Goal: Information Seeking & Learning: Learn about a topic

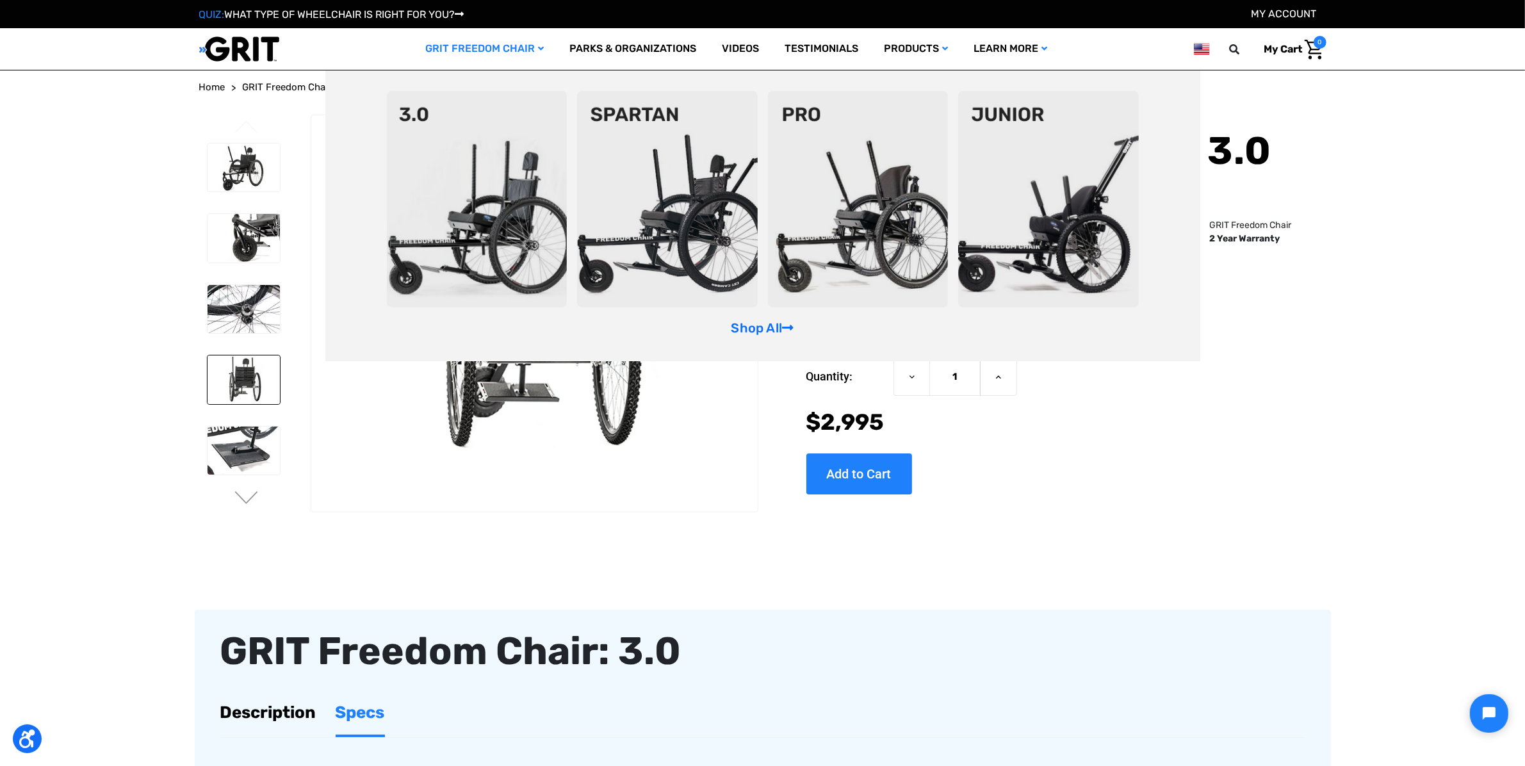
click at [1089, 204] on img at bounding box center [1048, 199] width 181 height 217
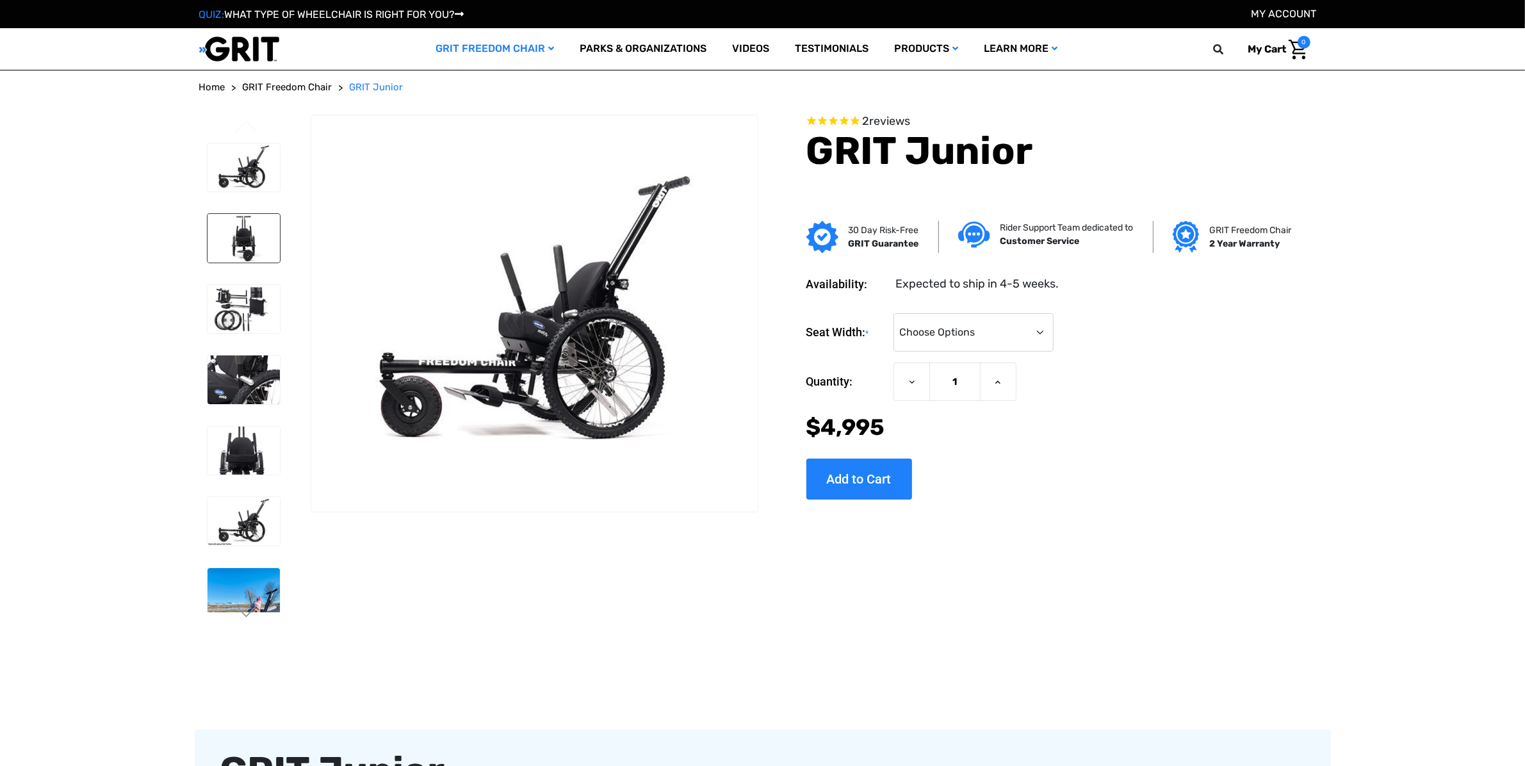
click at [249, 225] on img at bounding box center [244, 238] width 72 height 49
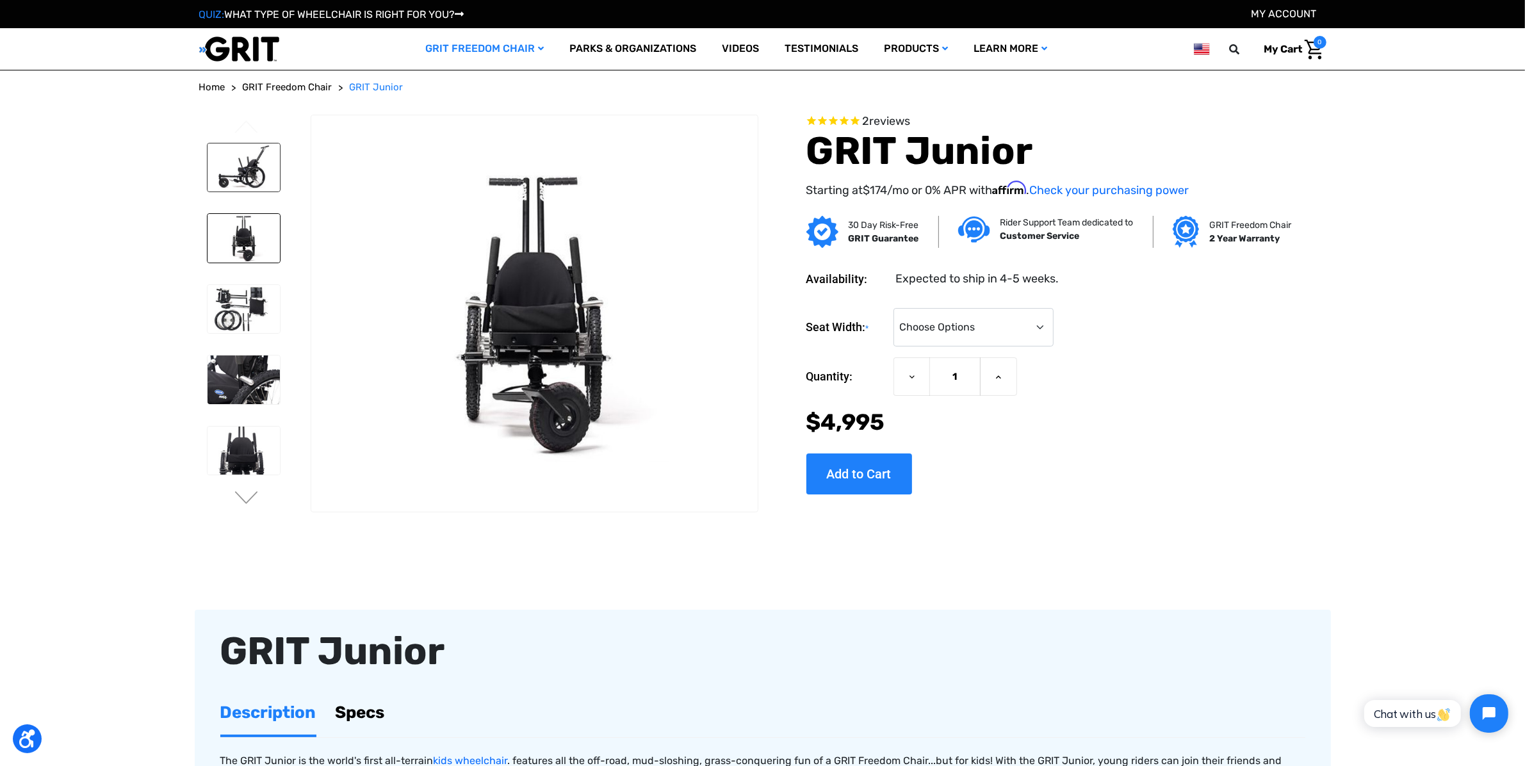
click at [239, 154] on img at bounding box center [244, 167] width 72 height 49
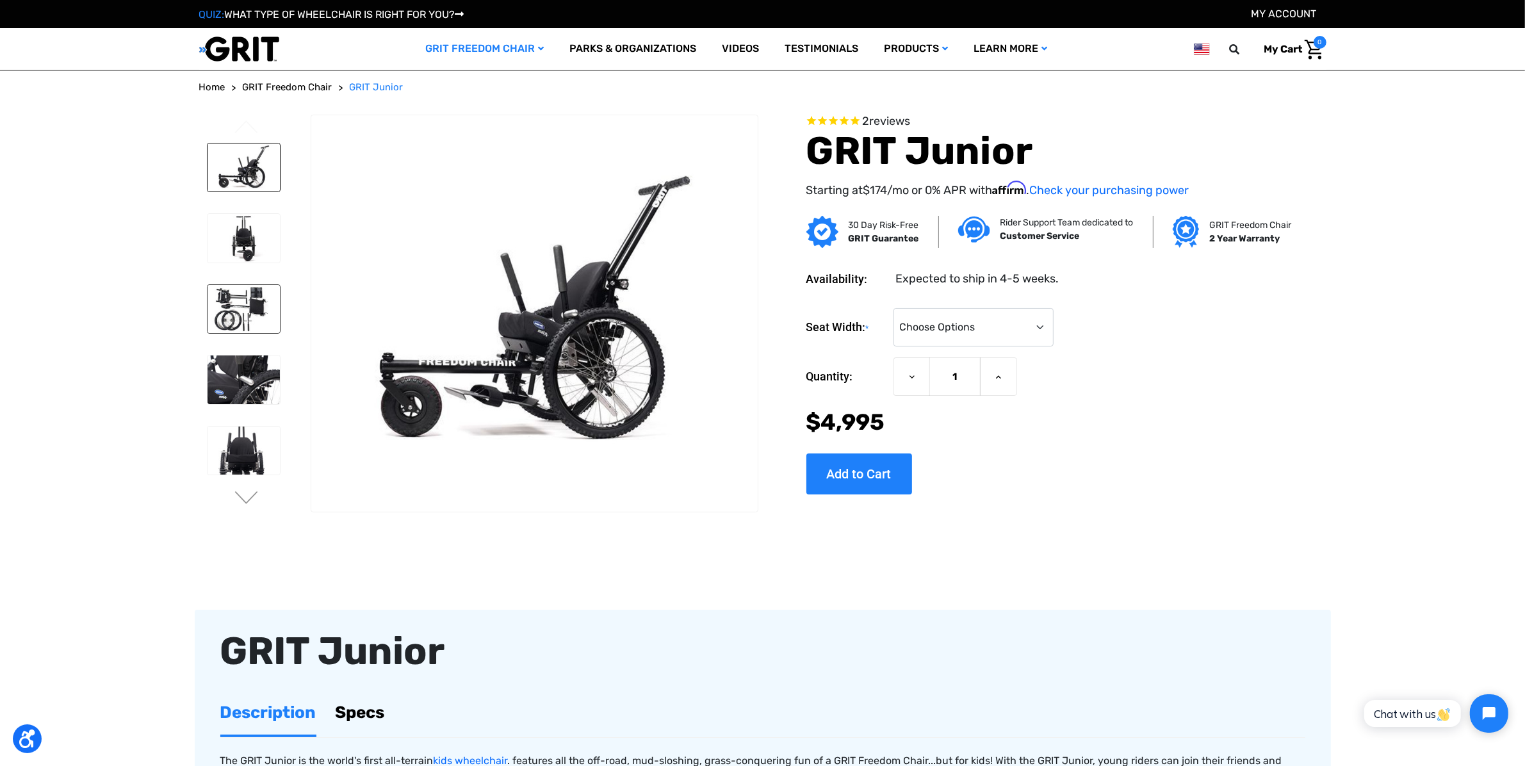
click at [232, 308] on img at bounding box center [244, 309] width 72 height 49
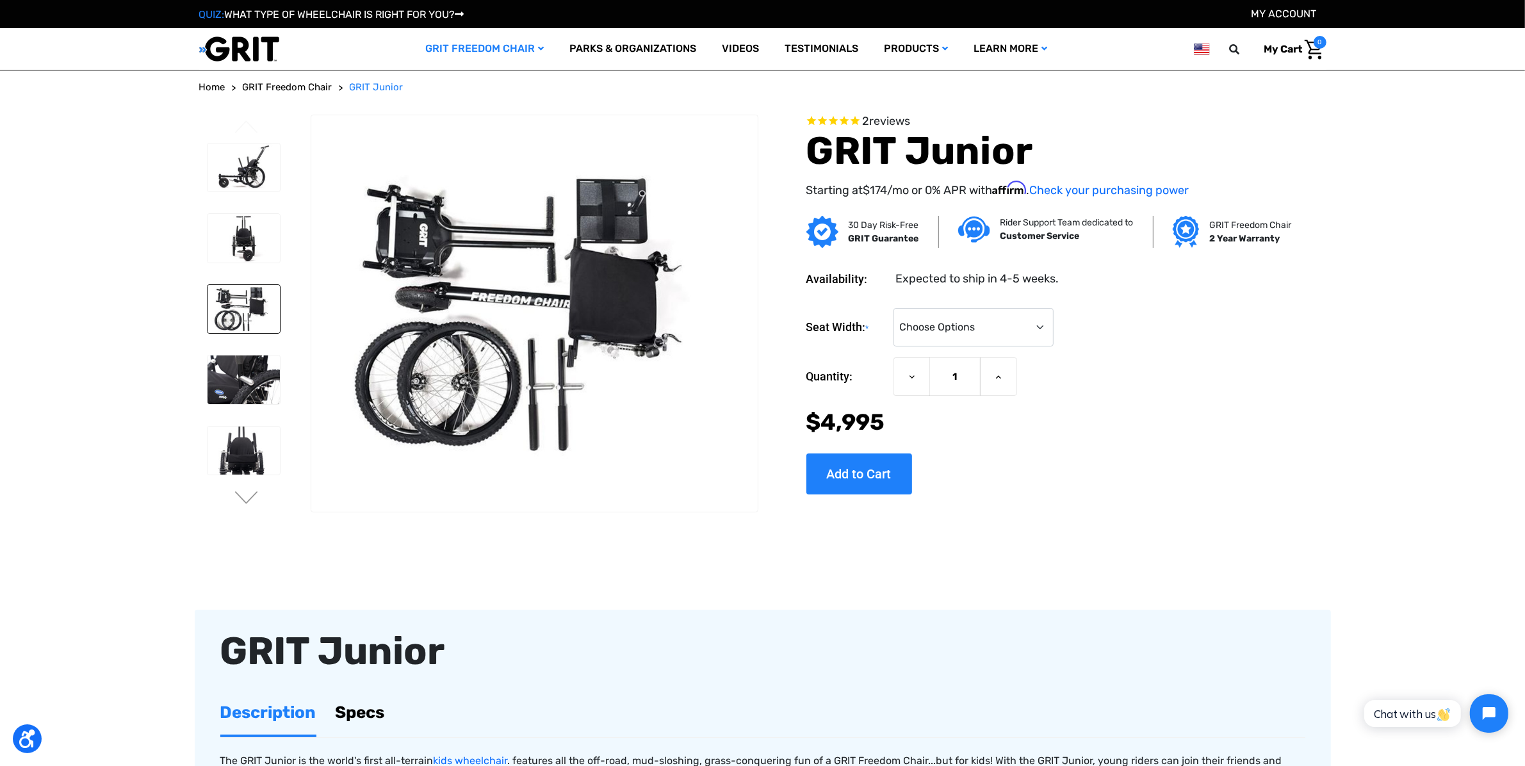
click at [238, 354] on li at bounding box center [243, 379] width 84 height 61
click at [247, 382] on img at bounding box center [244, 379] width 72 height 49
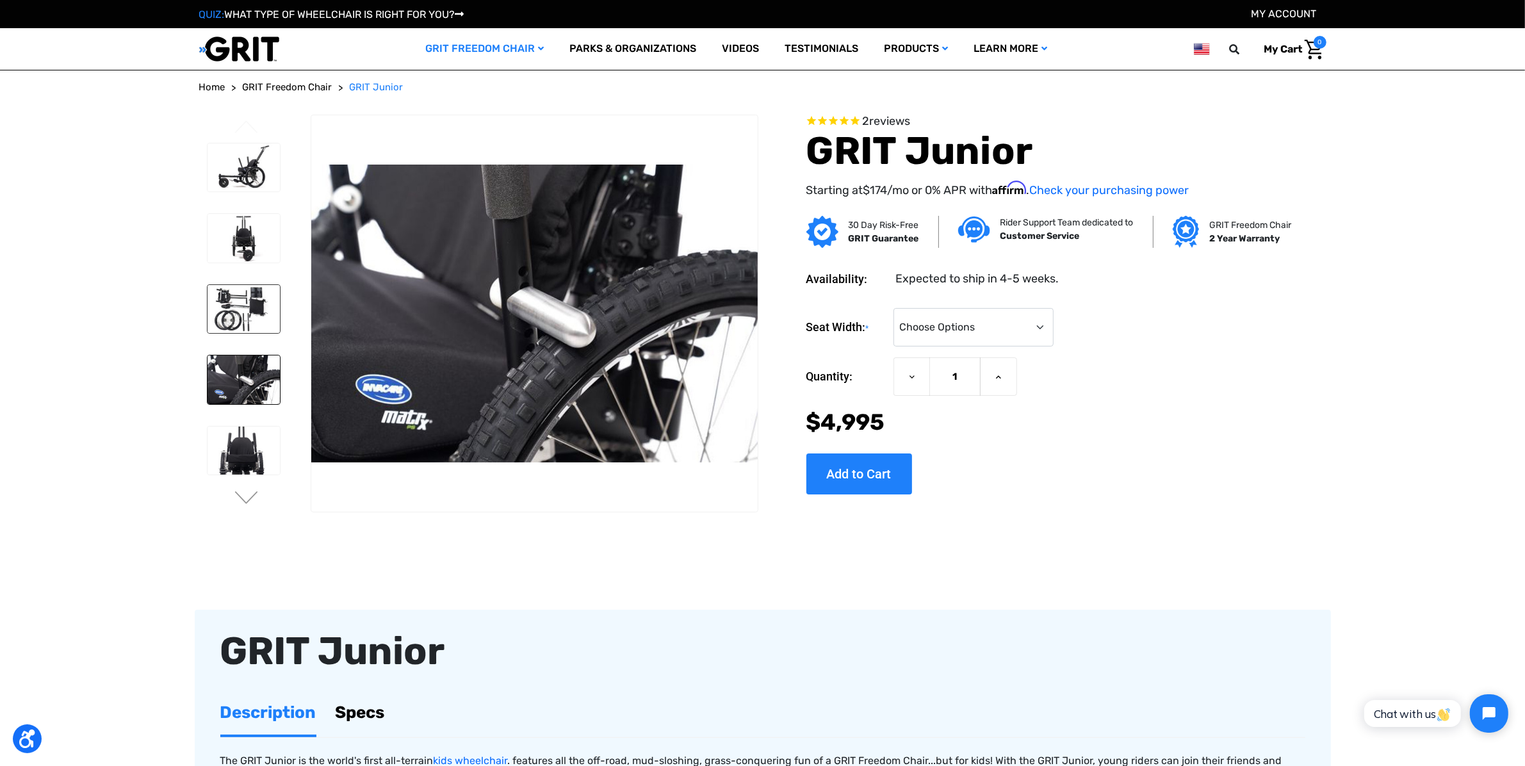
click at [240, 303] on img at bounding box center [244, 309] width 72 height 49
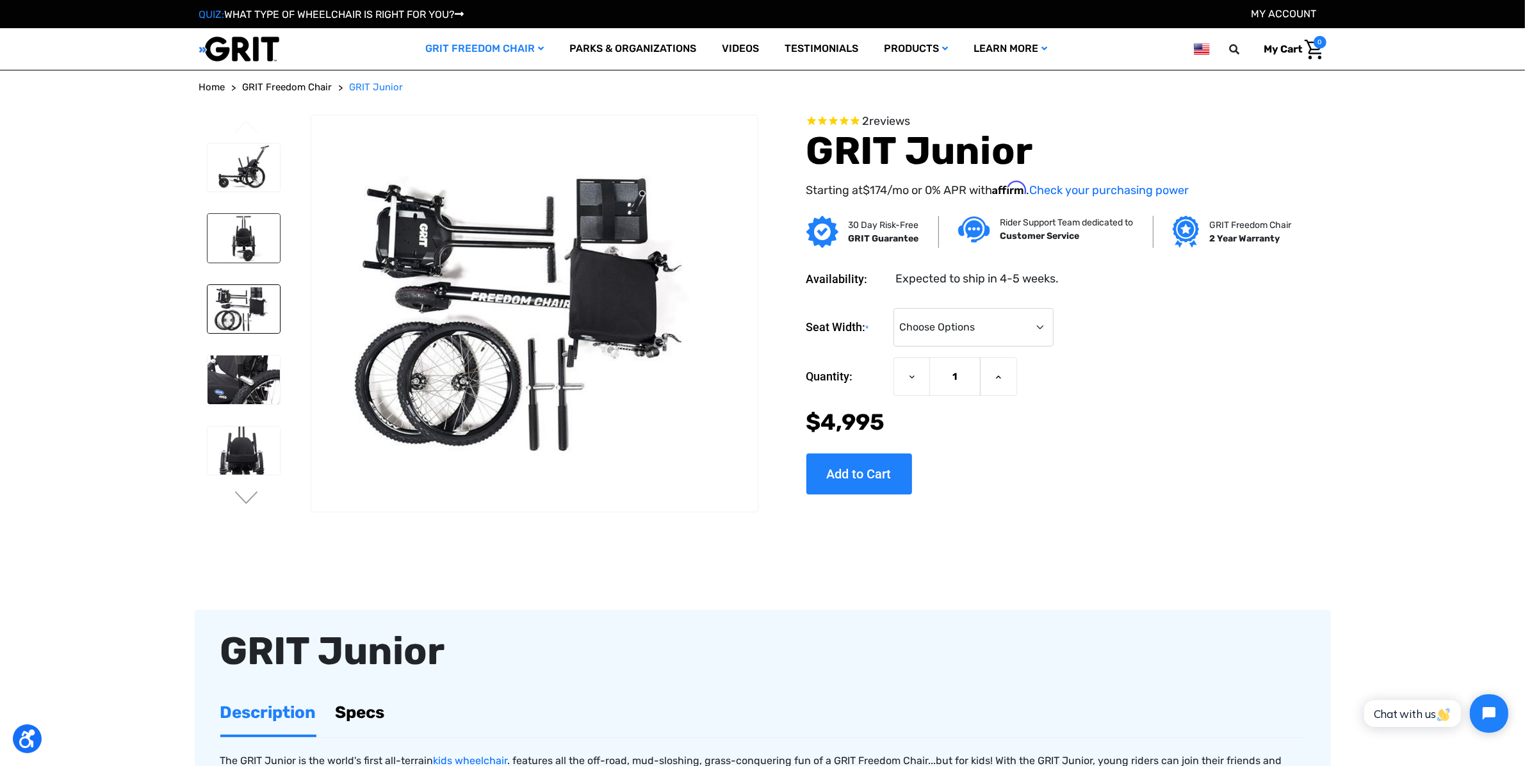
click at [245, 229] on img at bounding box center [244, 238] width 72 height 49
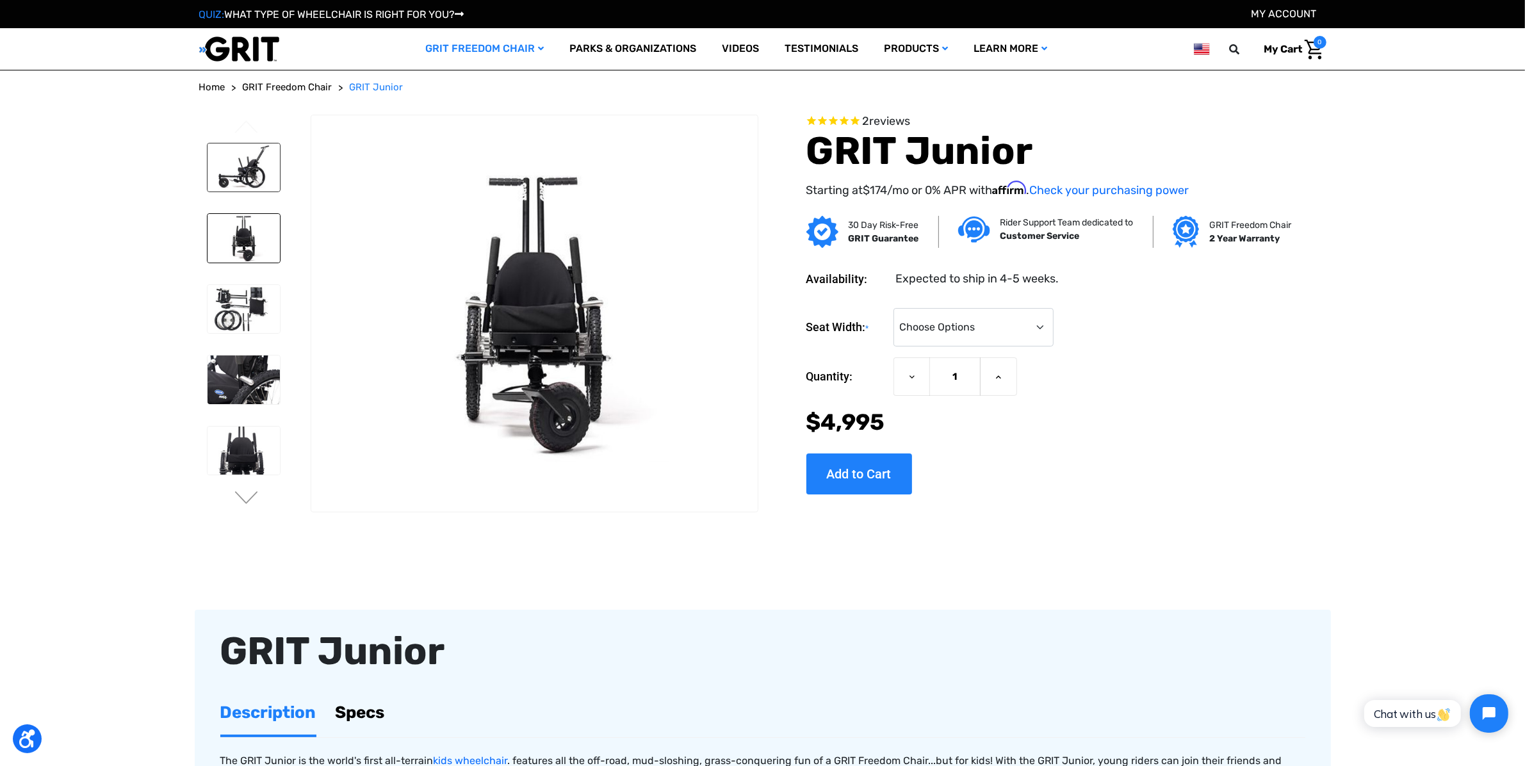
click at [251, 149] on img at bounding box center [244, 167] width 72 height 49
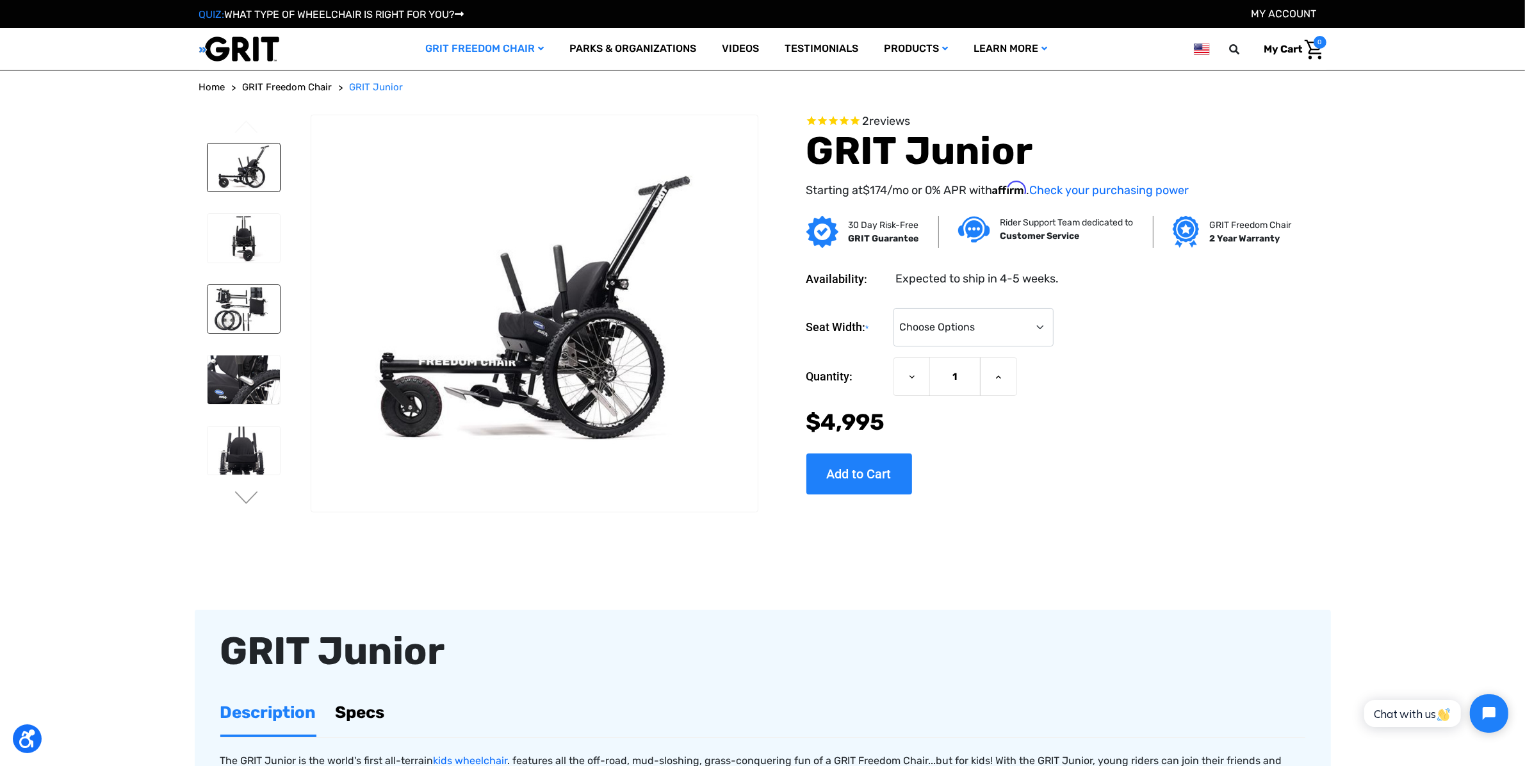
click at [249, 315] on img at bounding box center [244, 309] width 72 height 49
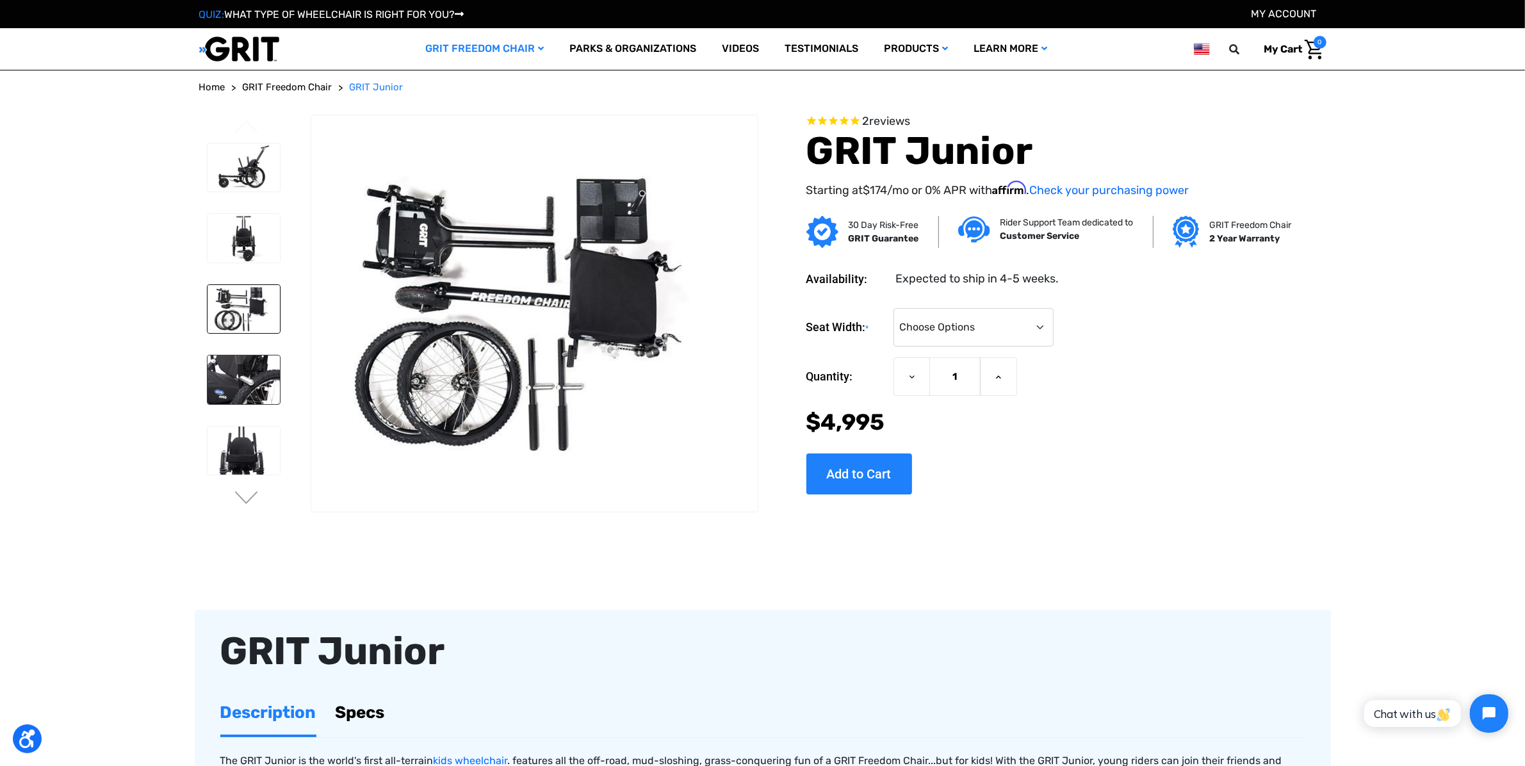
click at [243, 381] on img at bounding box center [244, 379] width 72 height 49
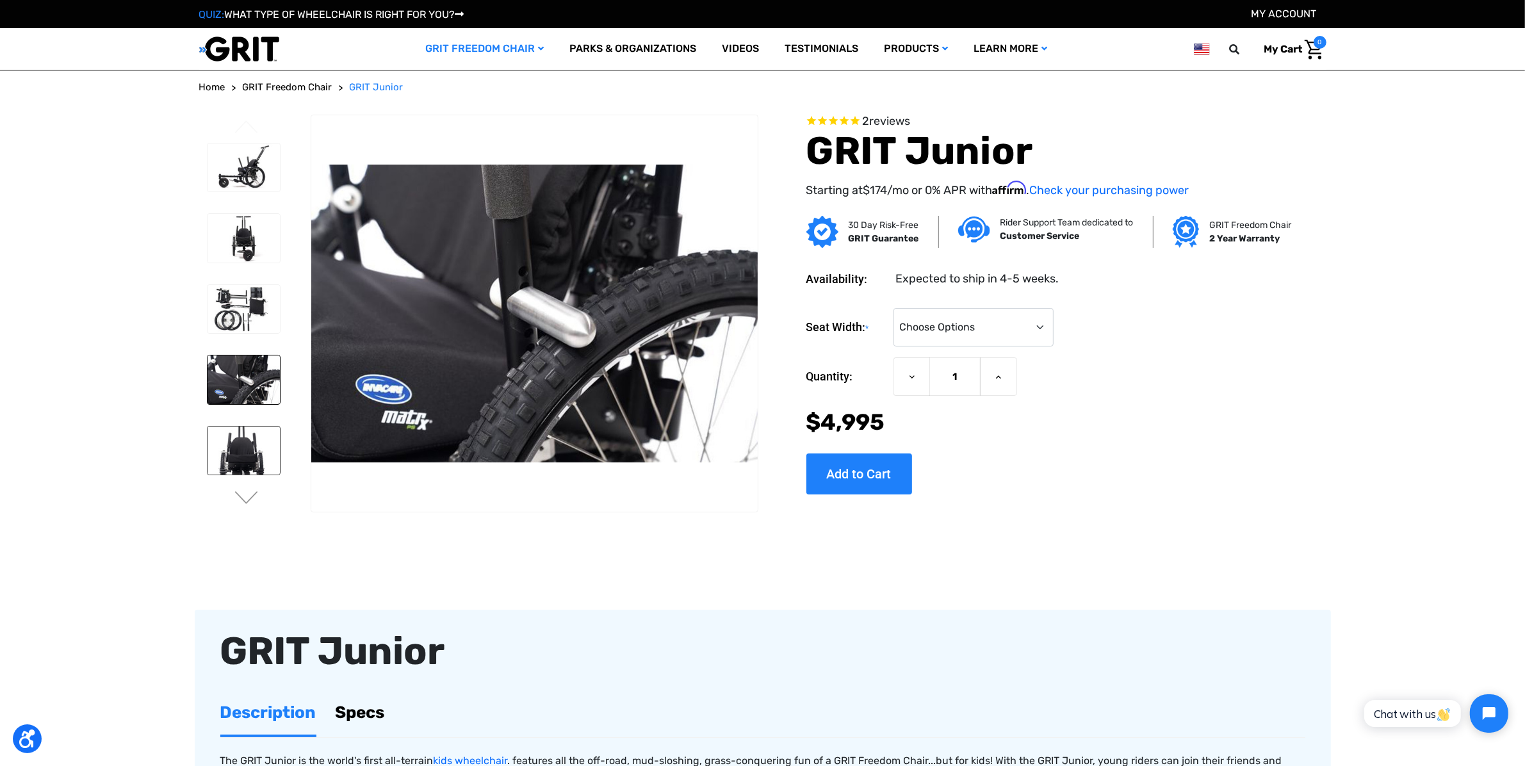
click at [233, 439] on img at bounding box center [244, 451] width 72 height 49
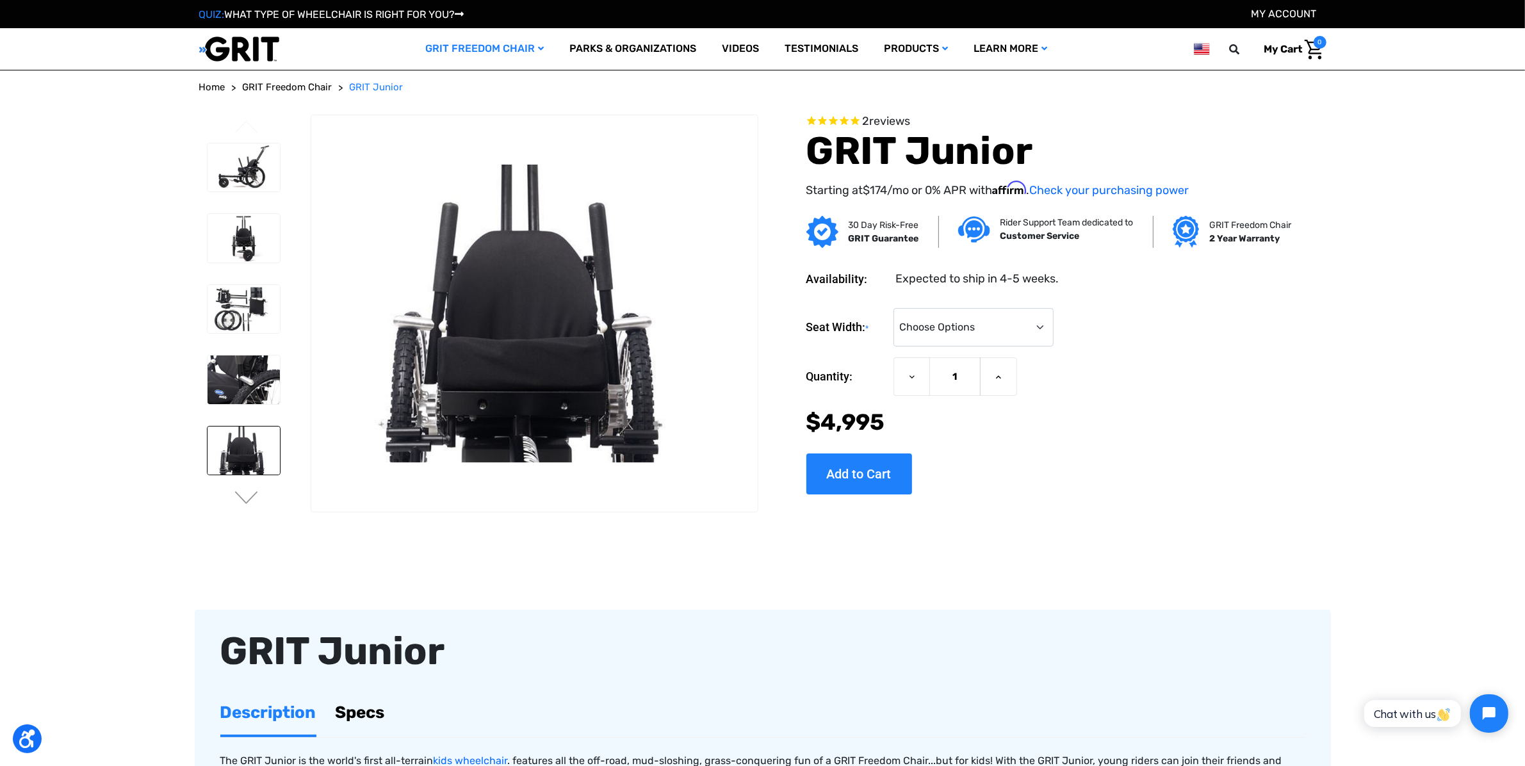
click at [238, 485] on div at bounding box center [243, 564] width 84 height 855
click at [241, 496] on button "Next" at bounding box center [246, 498] width 27 height 15
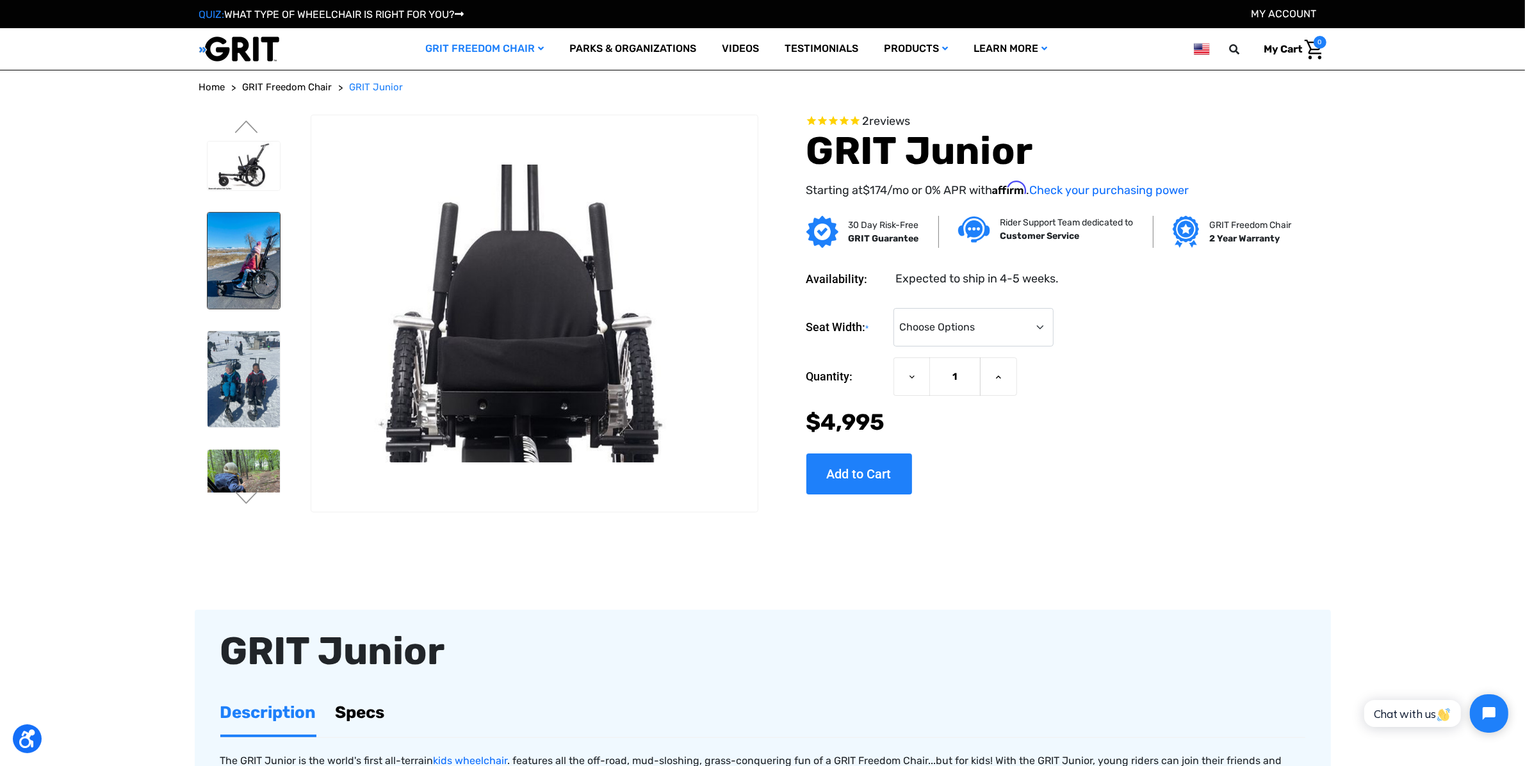
click at [238, 277] on img at bounding box center [244, 261] width 72 height 96
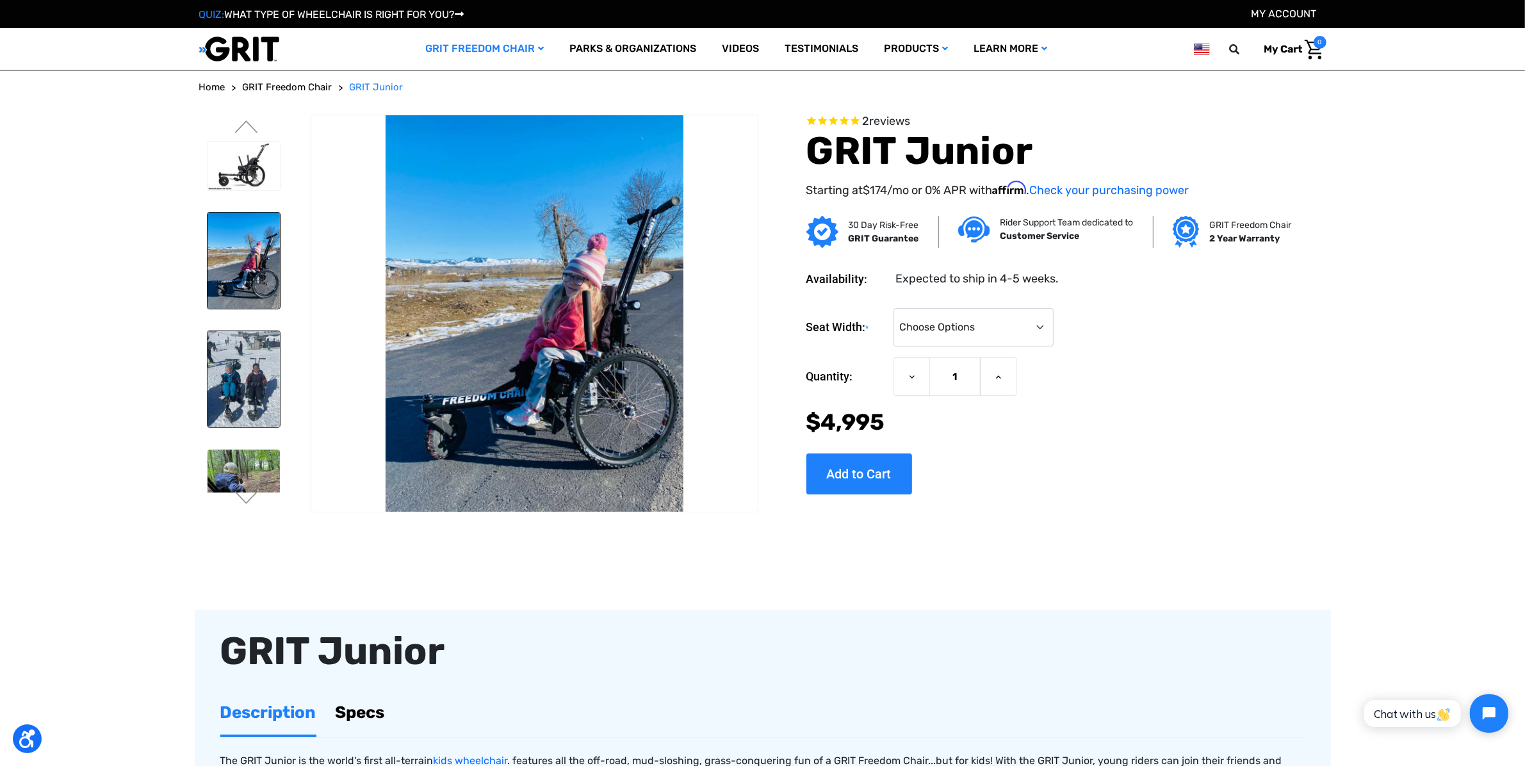
click at [241, 348] on img at bounding box center [244, 379] width 72 height 96
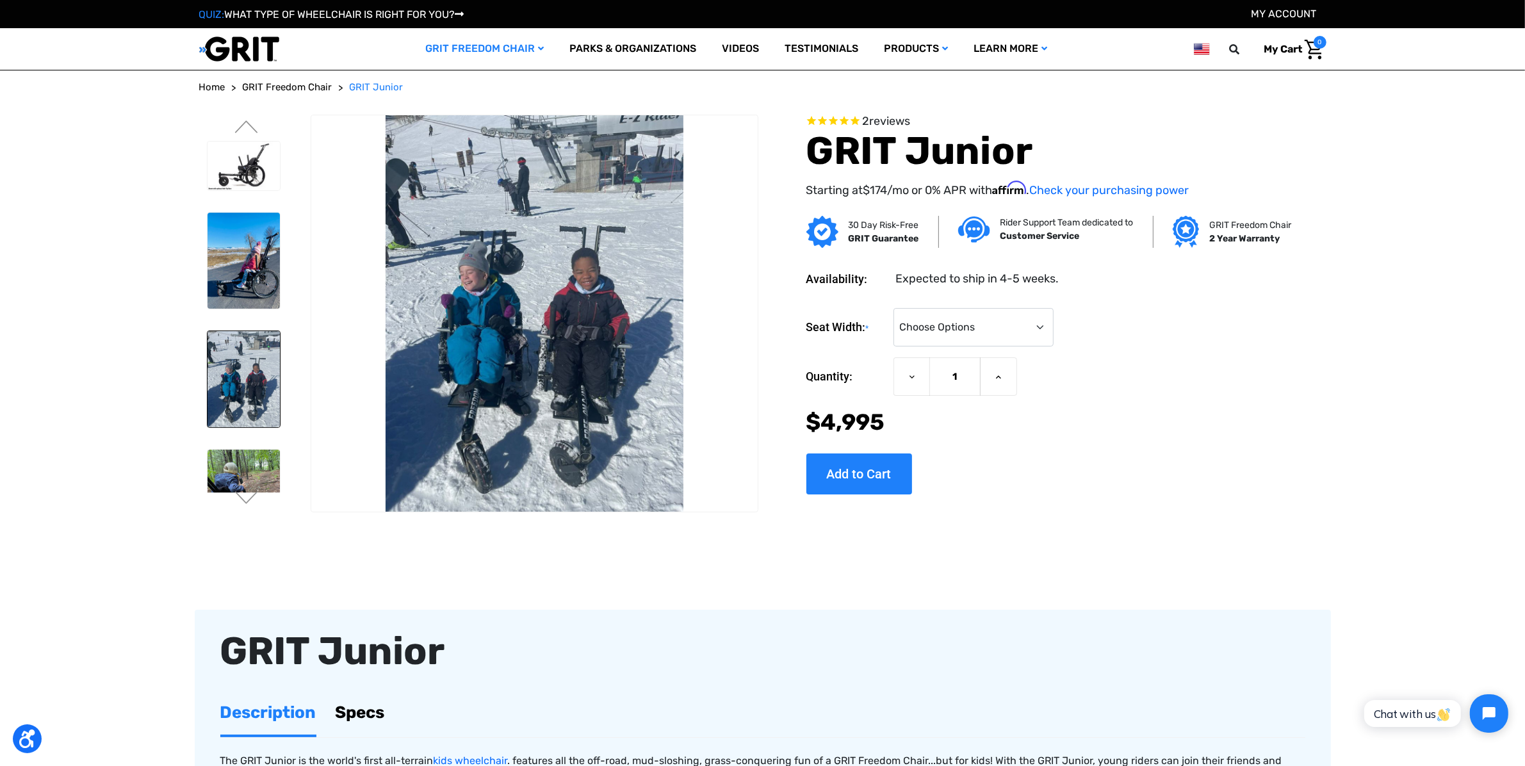
click at [269, 445] on div at bounding box center [243, 209] width 84 height 855
click at [267, 455] on img at bounding box center [244, 498] width 72 height 96
